Goal: Obtain resource: Download file/media

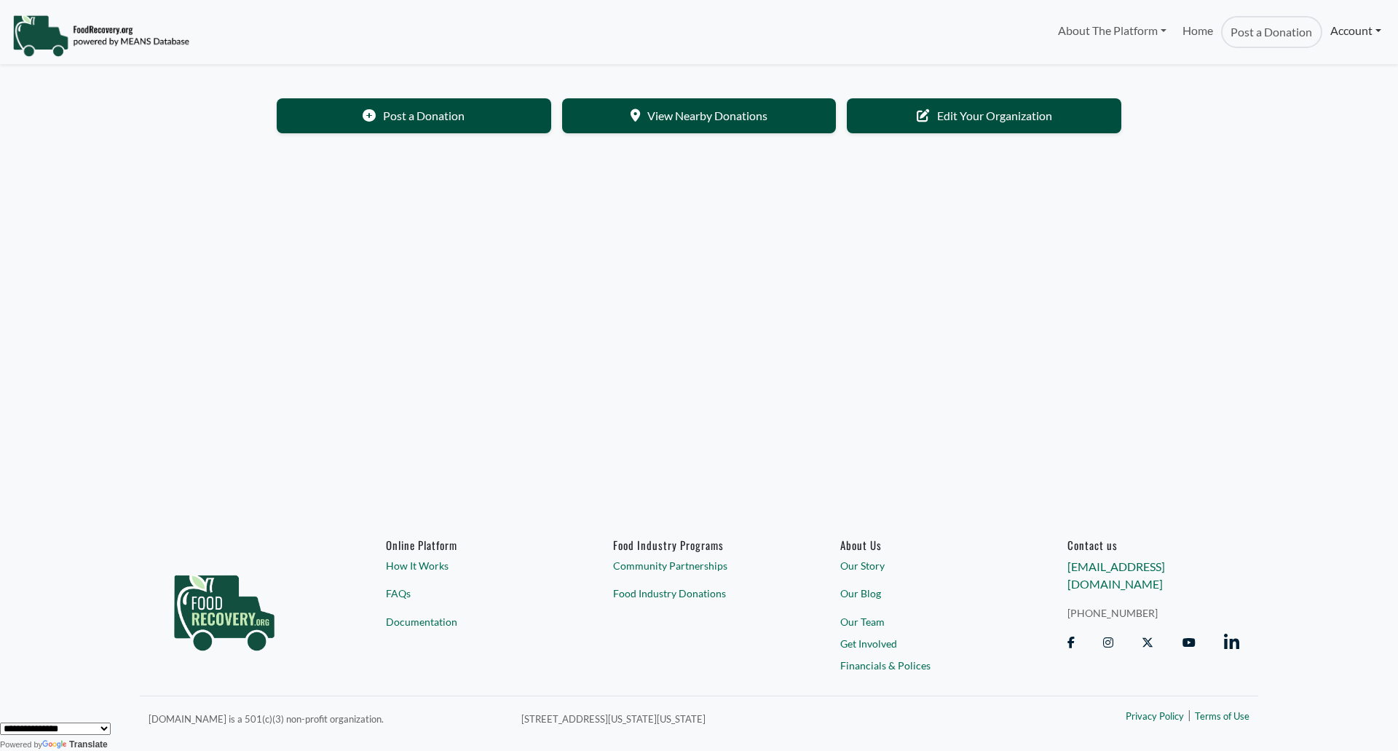
click at [1366, 41] on link "Account" at bounding box center [1356, 30] width 67 height 29
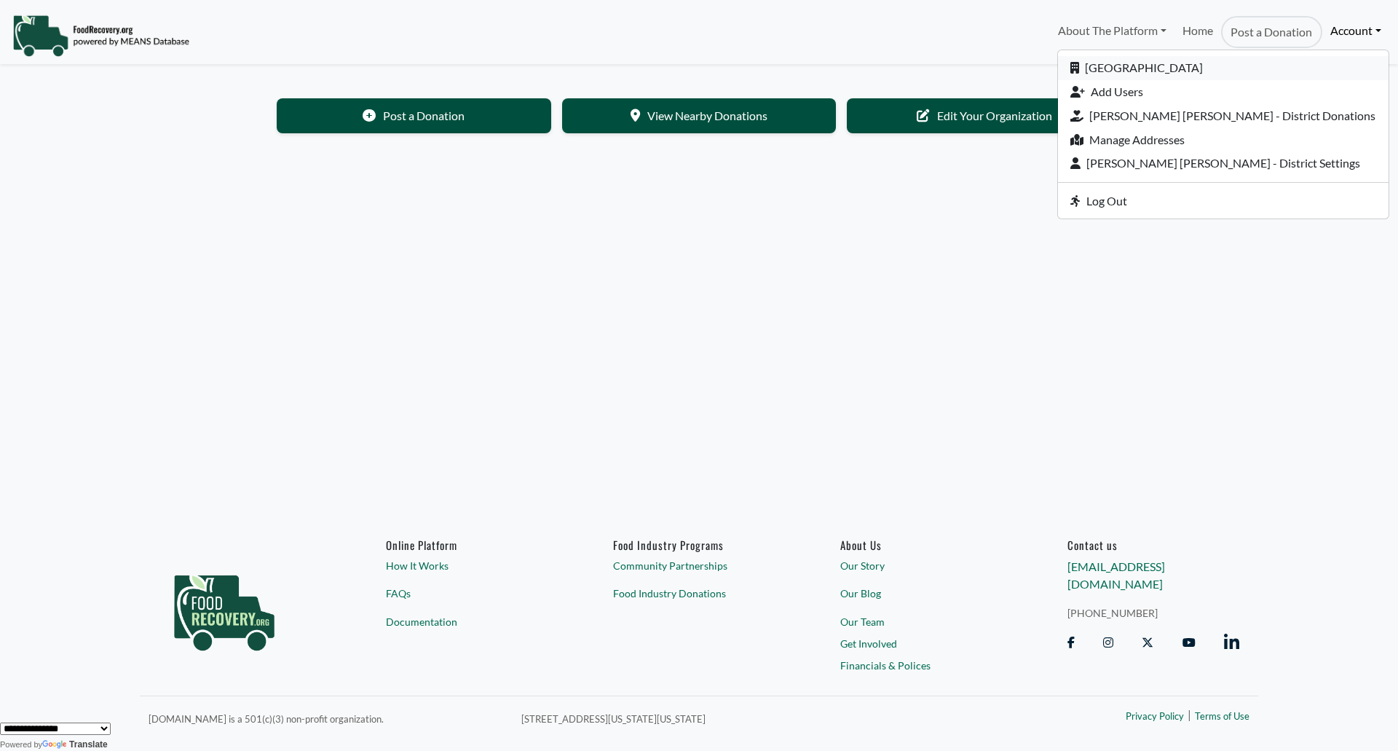
click at [1338, 77] on link "[GEOGRAPHIC_DATA]" at bounding box center [1223, 68] width 331 height 24
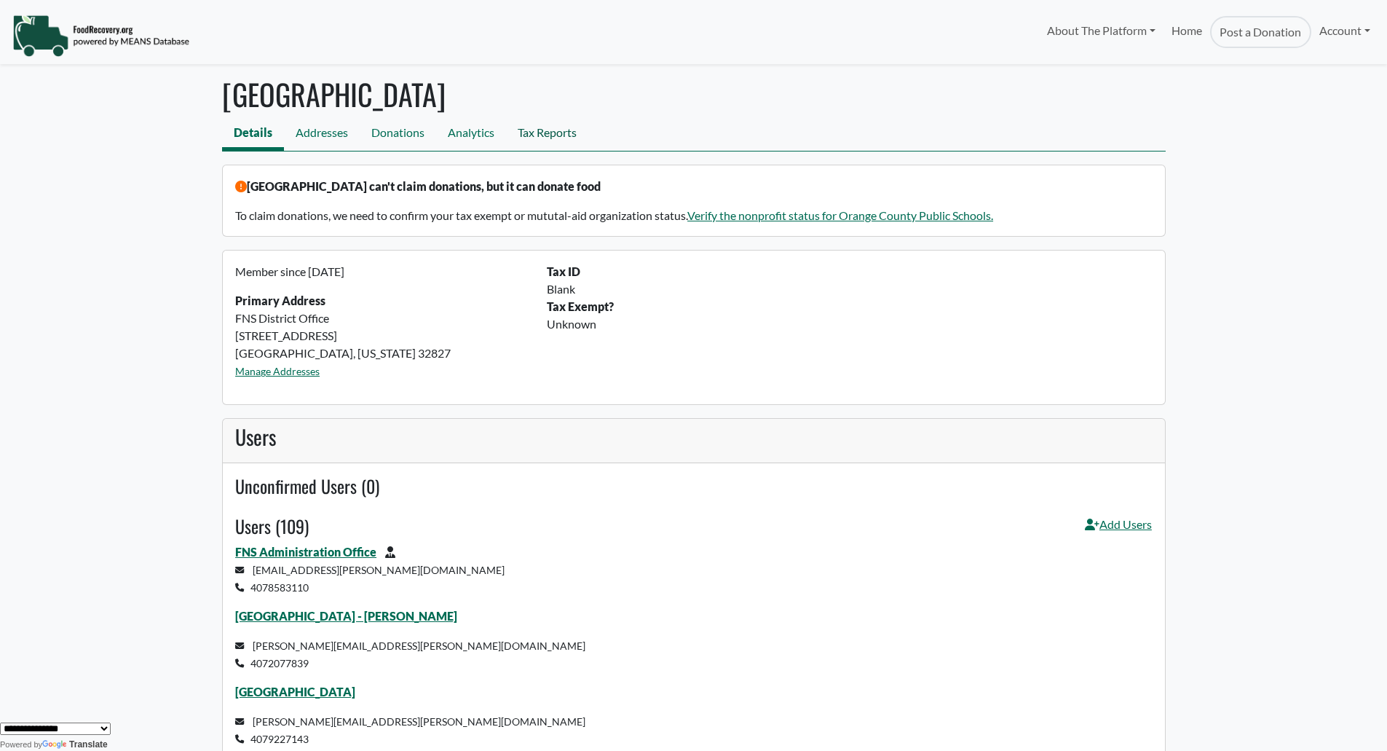
click at [556, 134] on link "Tax Reports" at bounding box center [547, 134] width 82 height 33
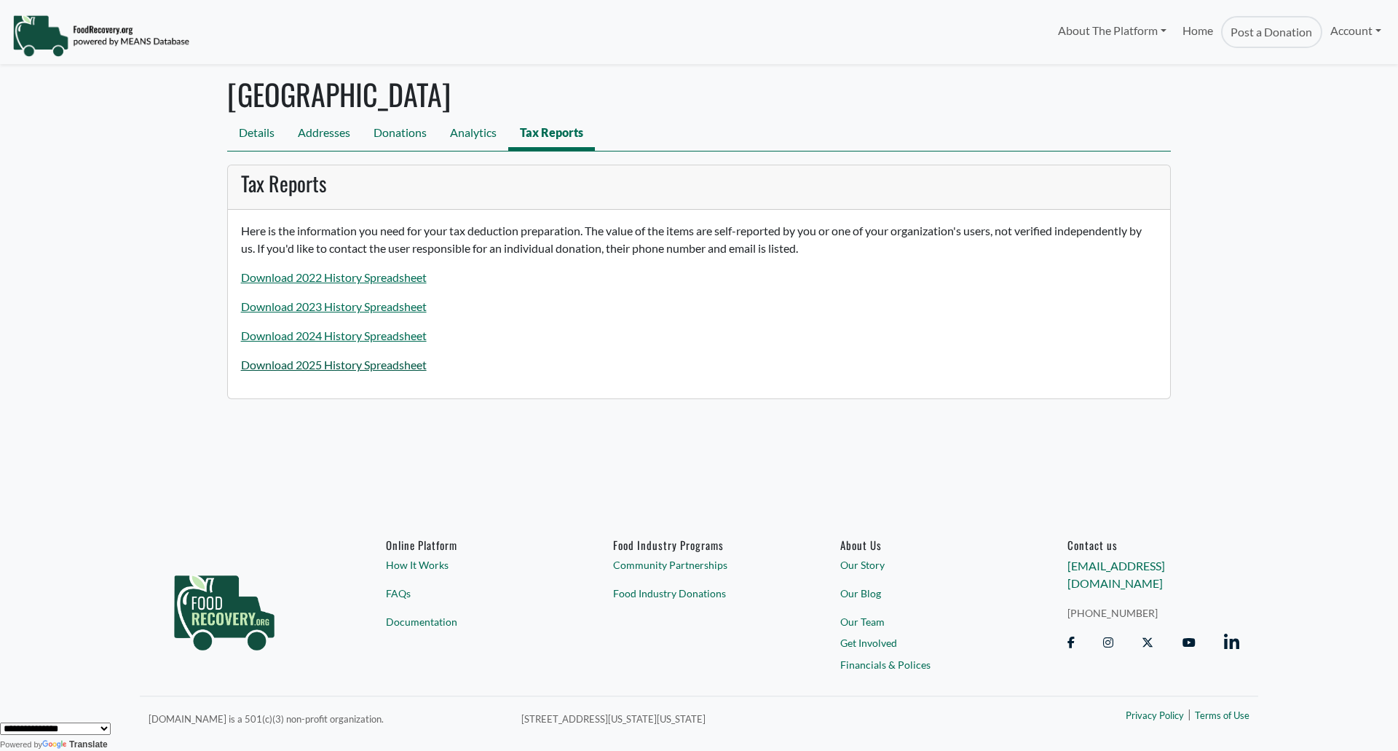
click at [353, 367] on link "Download 2025 History Spreadsheet" at bounding box center [334, 365] width 186 height 14
